Goal: Task Accomplishment & Management: Manage account settings

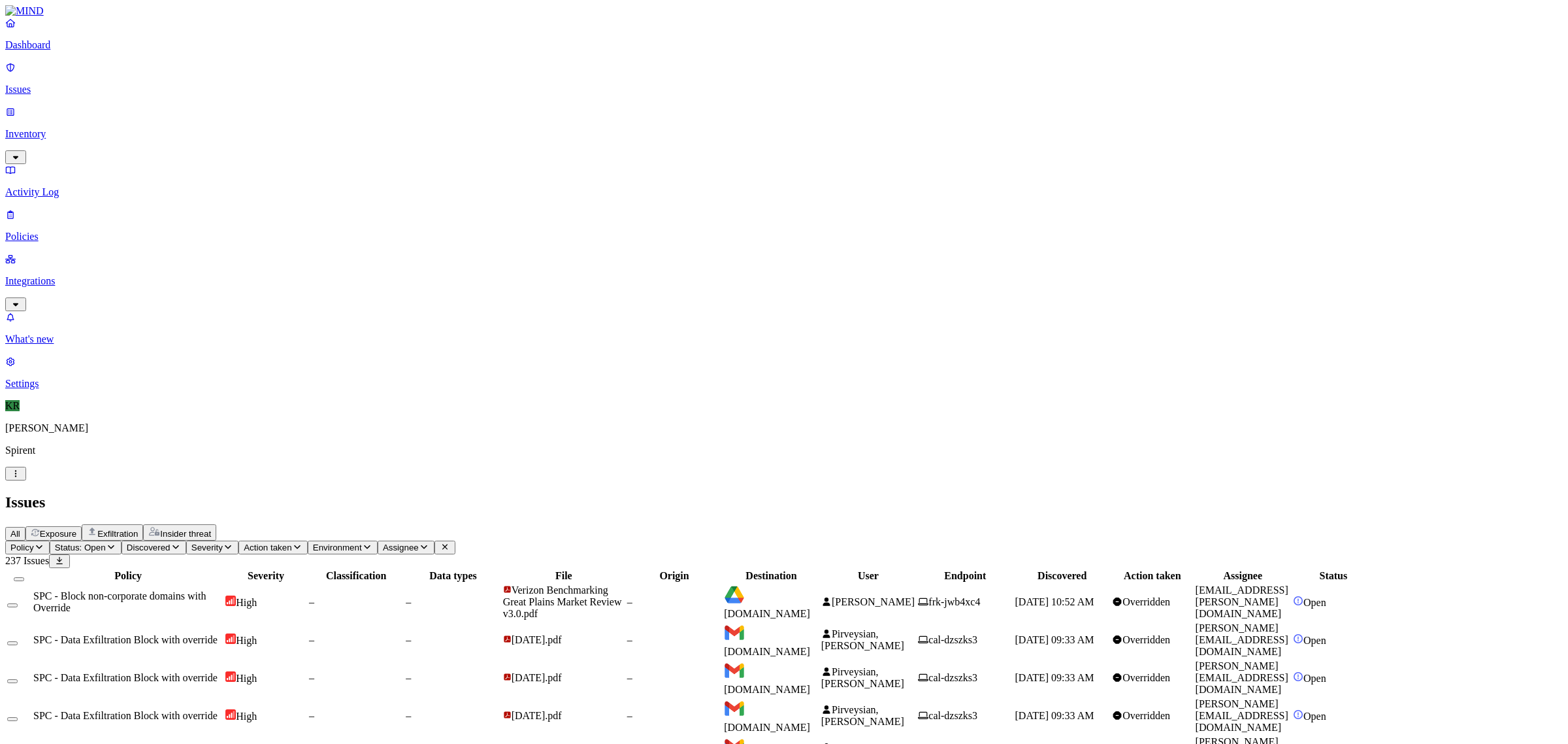
click at [24, 577] on button "Select all" at bounding box center [19, 579] width 11 height 4
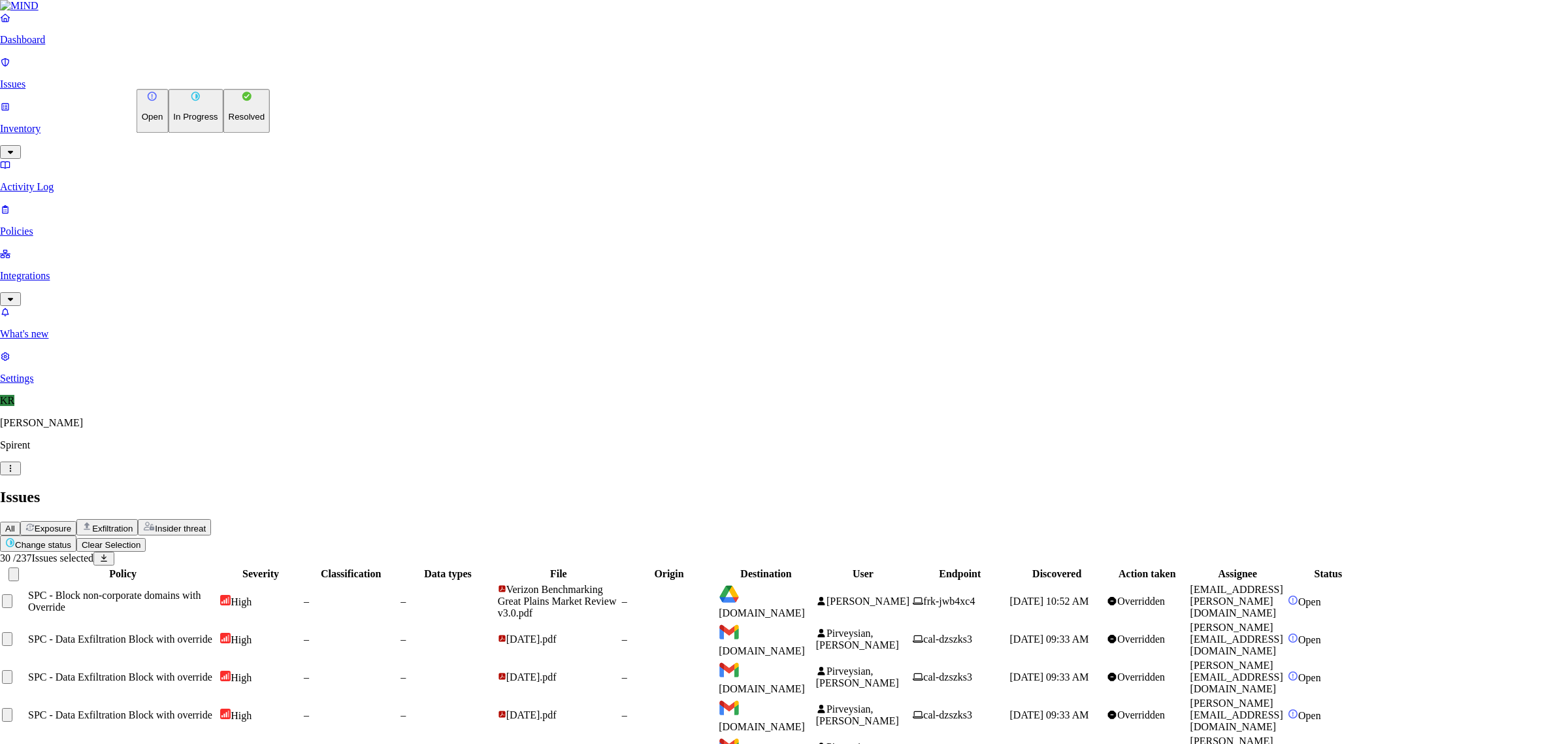
click at [229, 123] on p "Resolved" at bounding box center [247, 118] width 37 height 10
